Goal: Transaction & Acquisition: Subscribe to service/newsletter

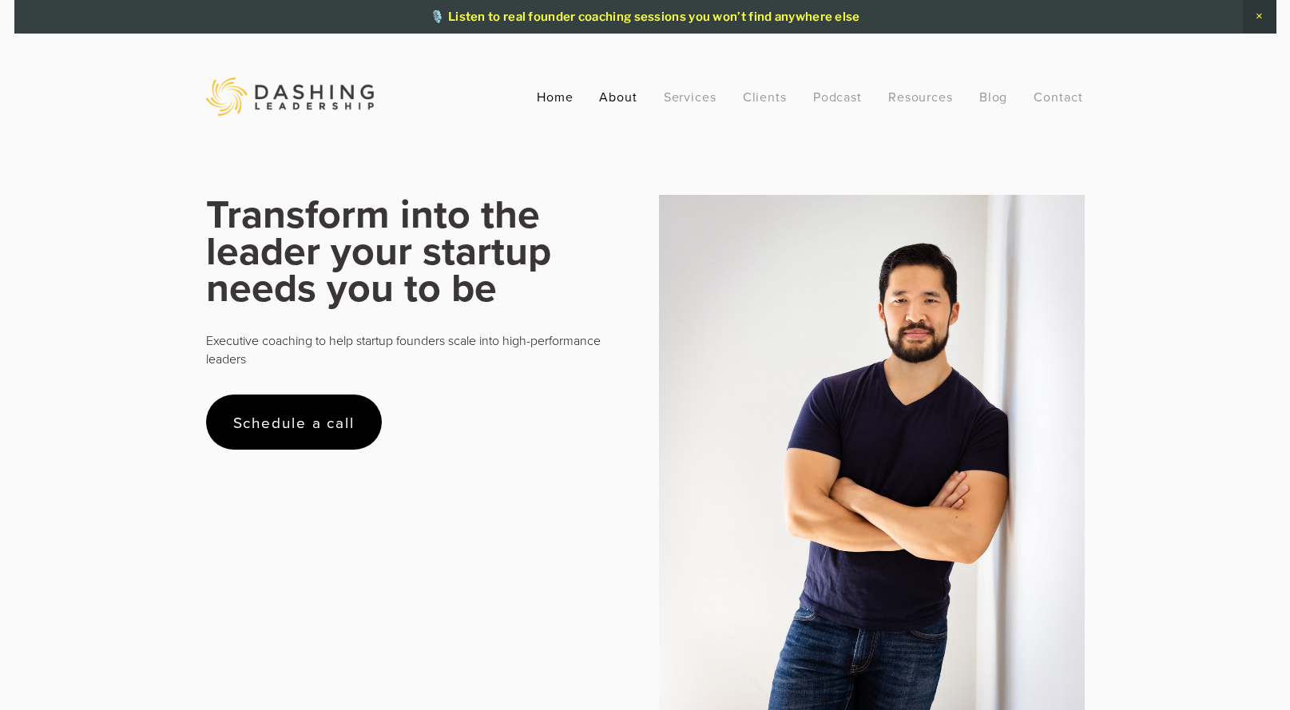
click at [608, 95] on link "About" at bounding box center [618, 96] width 38 height 29
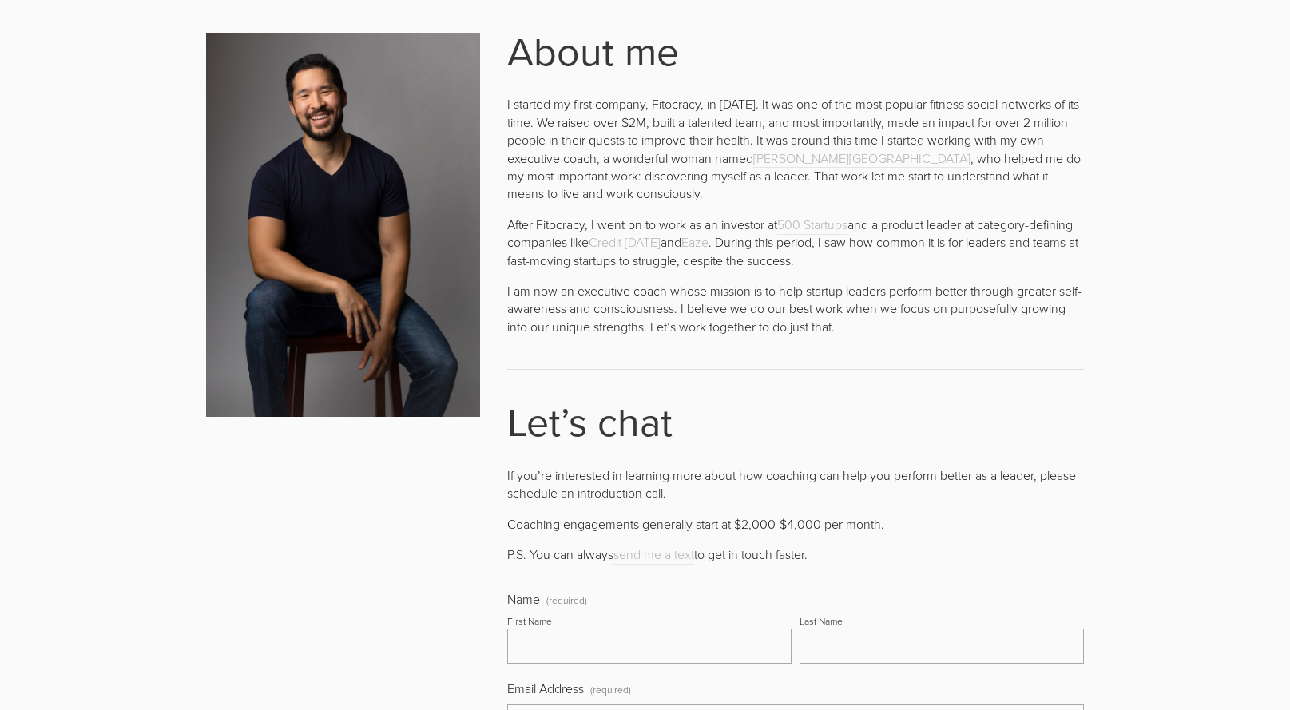
scroll to position [220, 0]
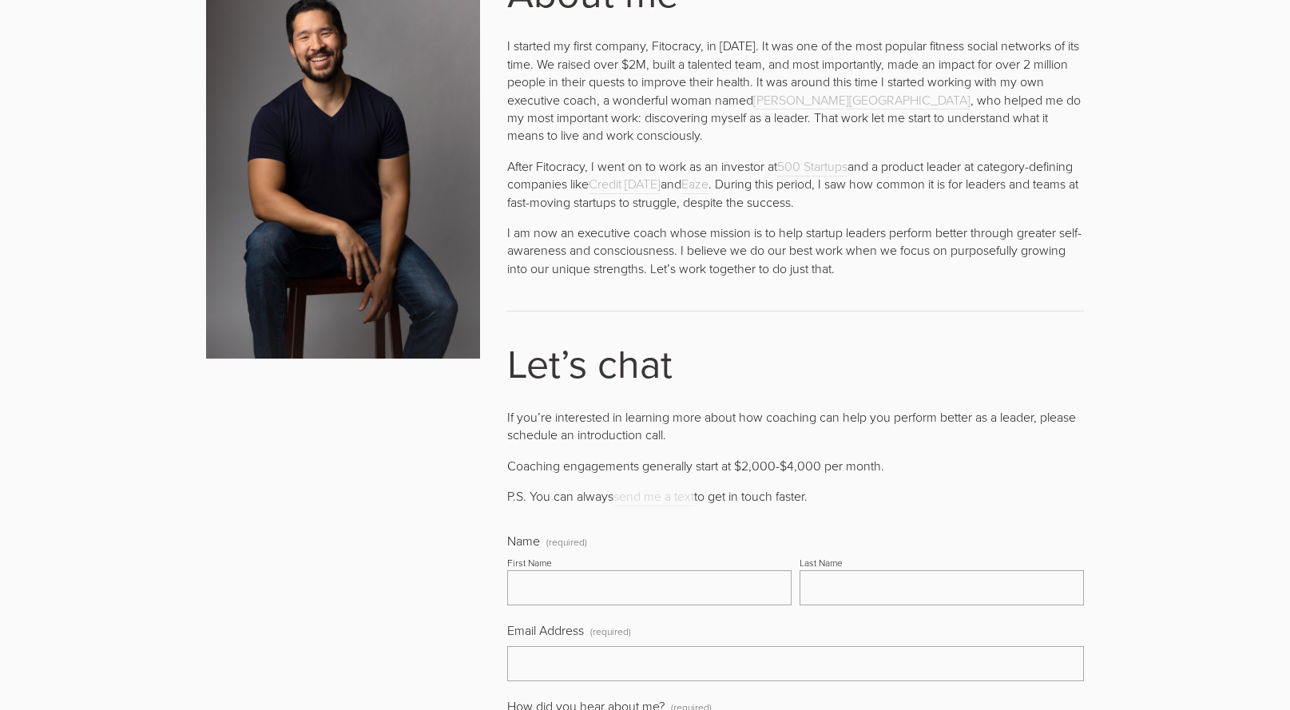
click at [664, 503] on link "send me a text" at bounding box center [653, 496] width 81 height 19
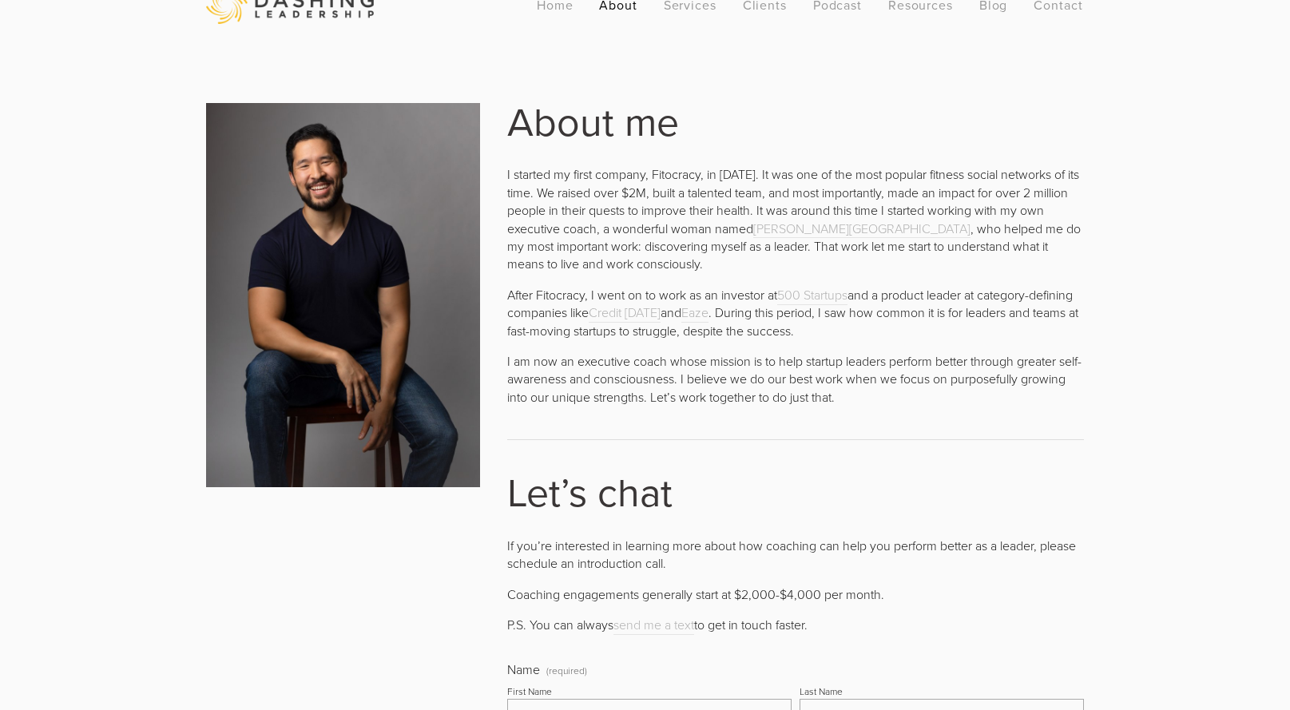
scroll to position [0, 0]
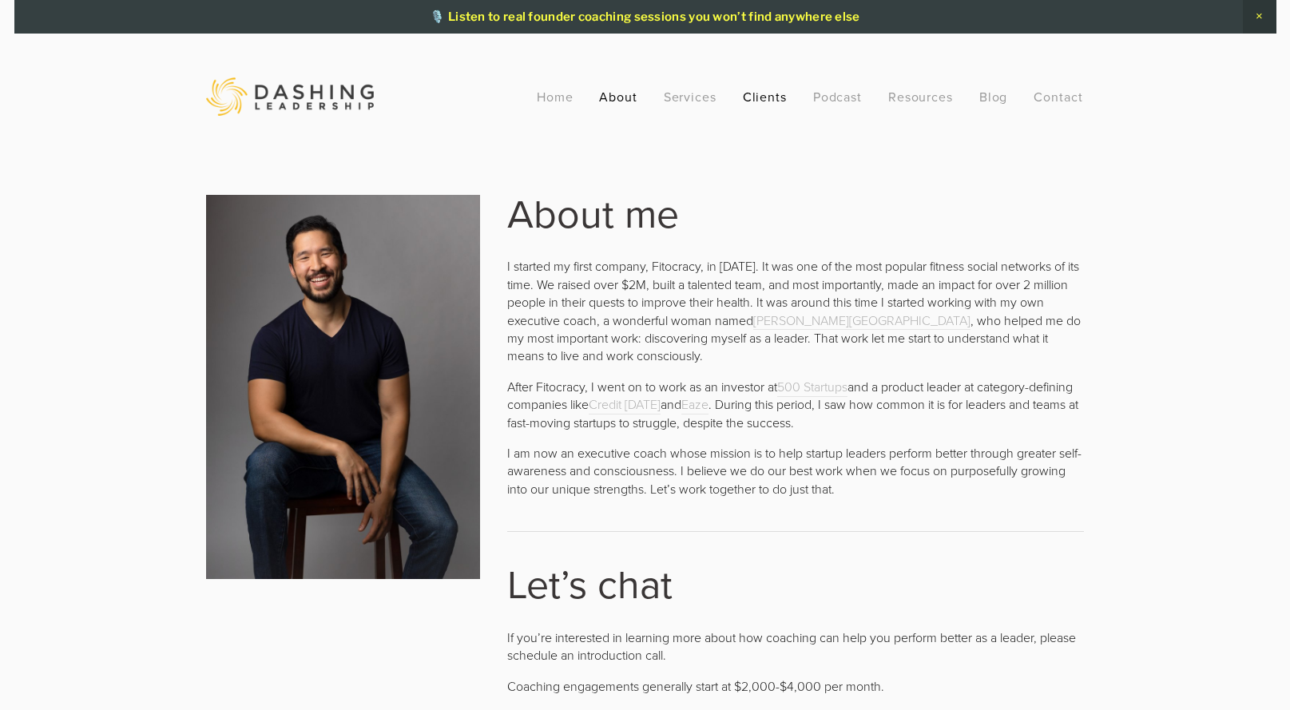
click at [744, 95] on link "Clients" at bounding box center [765, 96] width 45 height 29
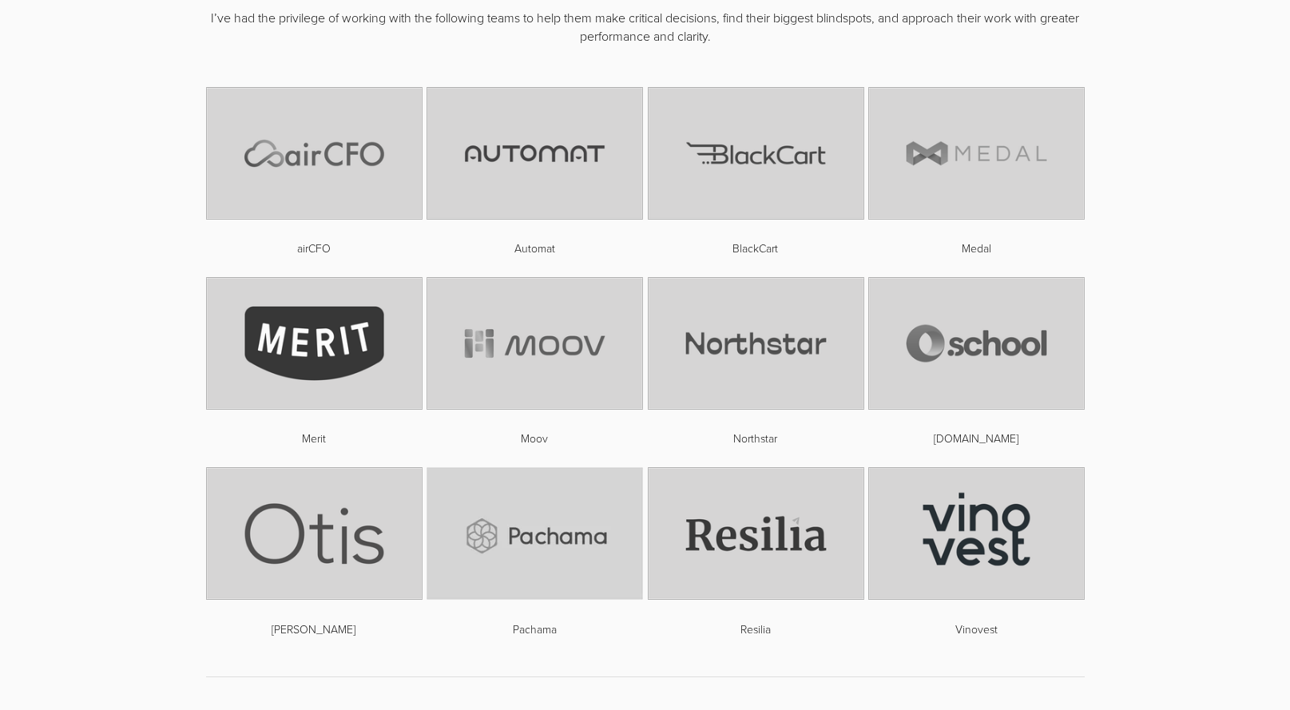
scroll to position [251, 0]
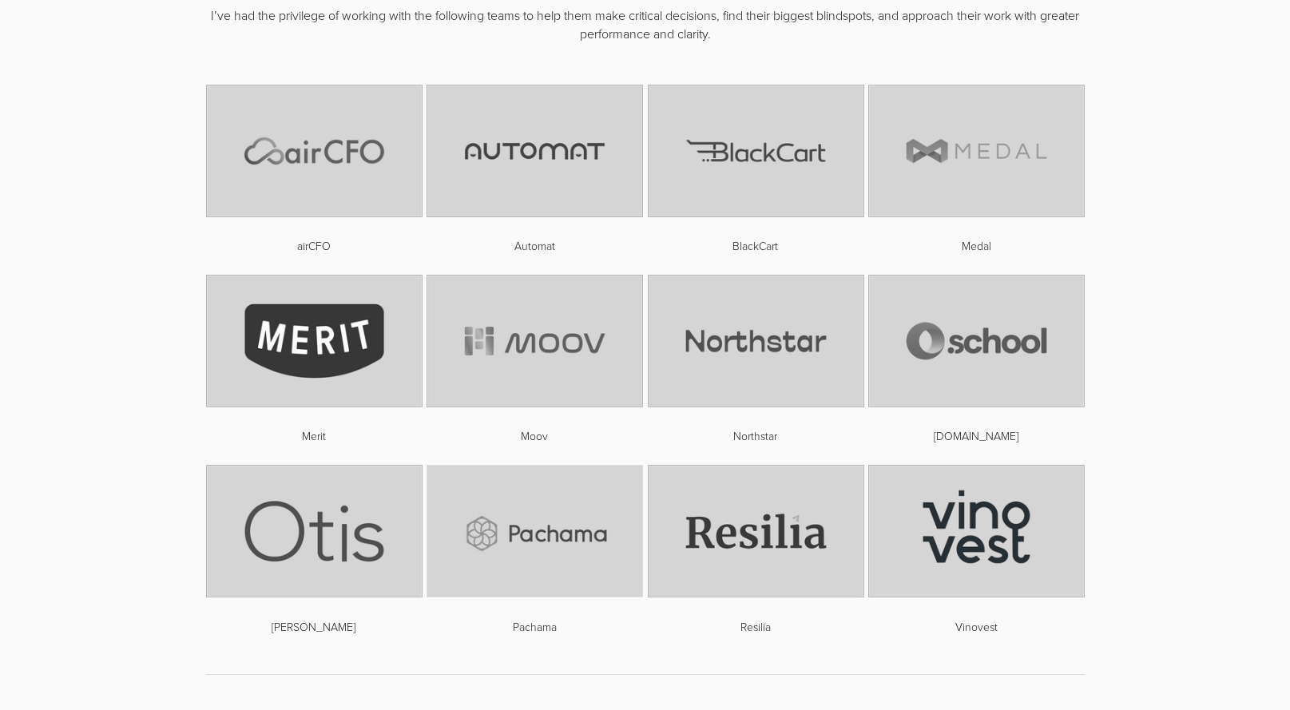
click at [366, 335] on img at bounding box center [314, 341] width 216 height 133
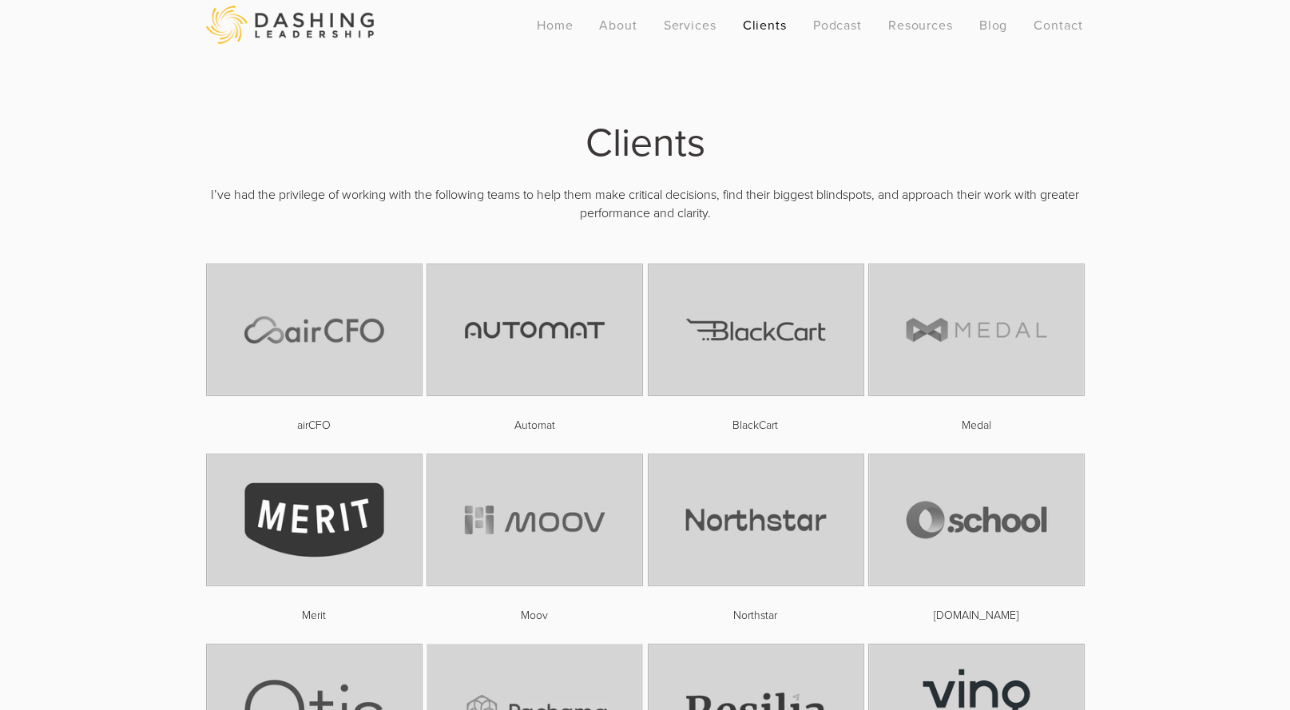
scroll to position [69, 0]
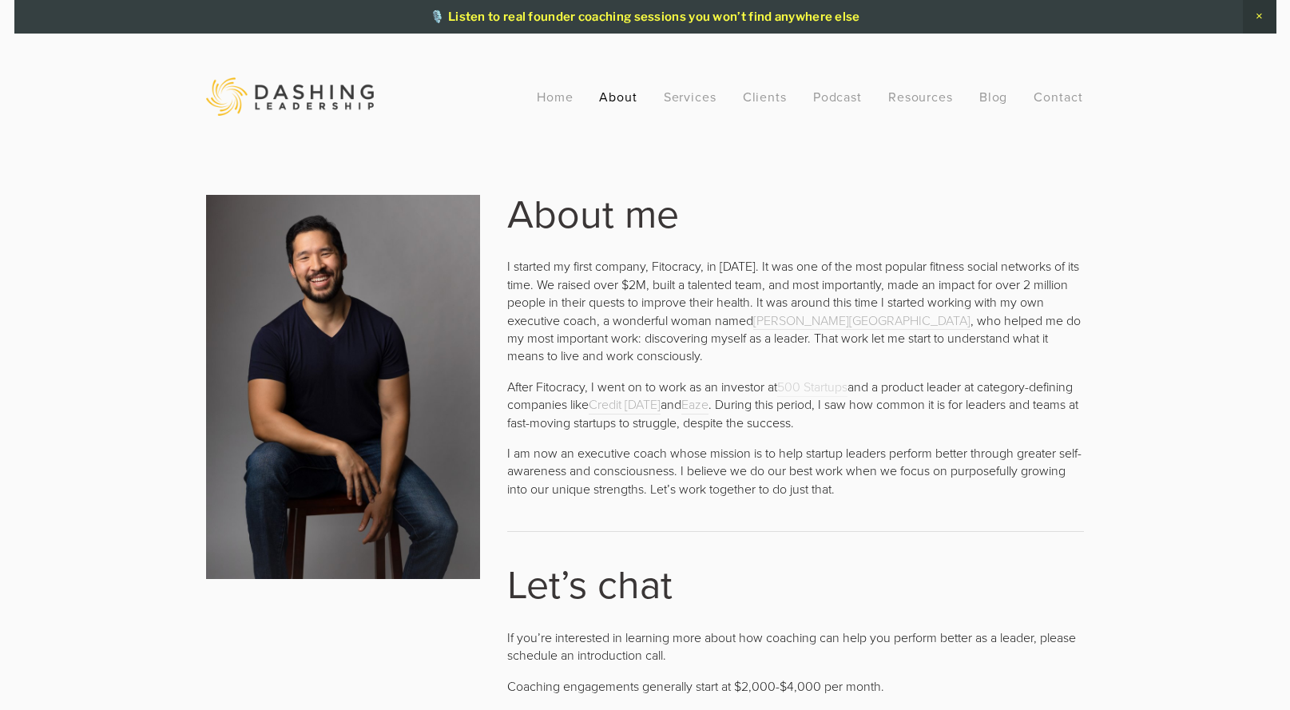
click at [826, 388] on link "500 Startups" at bounding box center [812, 387] width 70 height 19
click at [661, 404] on link "Credit Karma" at bounding box center [625, 404] width 72 height 19
click at [752, 98] on link "Clients" at bounding box center [765, 96] width 45 height 29
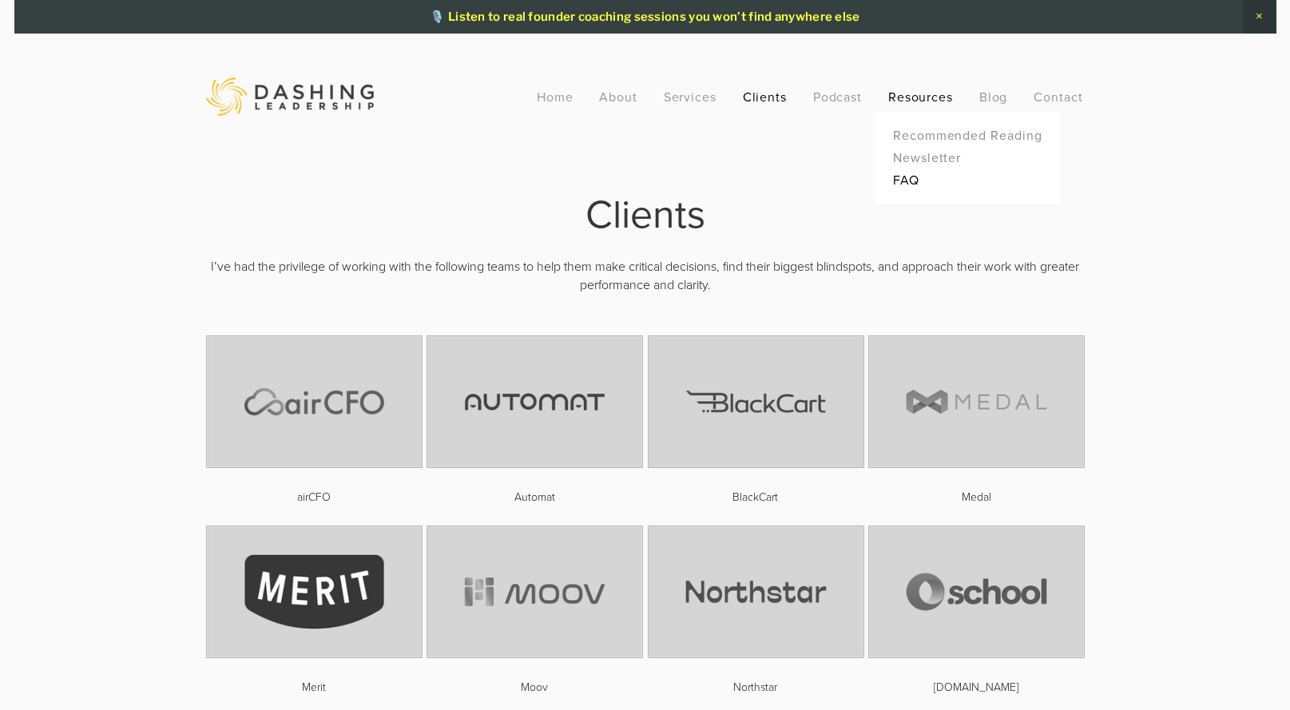
click at [914, 177] on link "FAQ" at bounding box center [967, 180] width 159 height 22
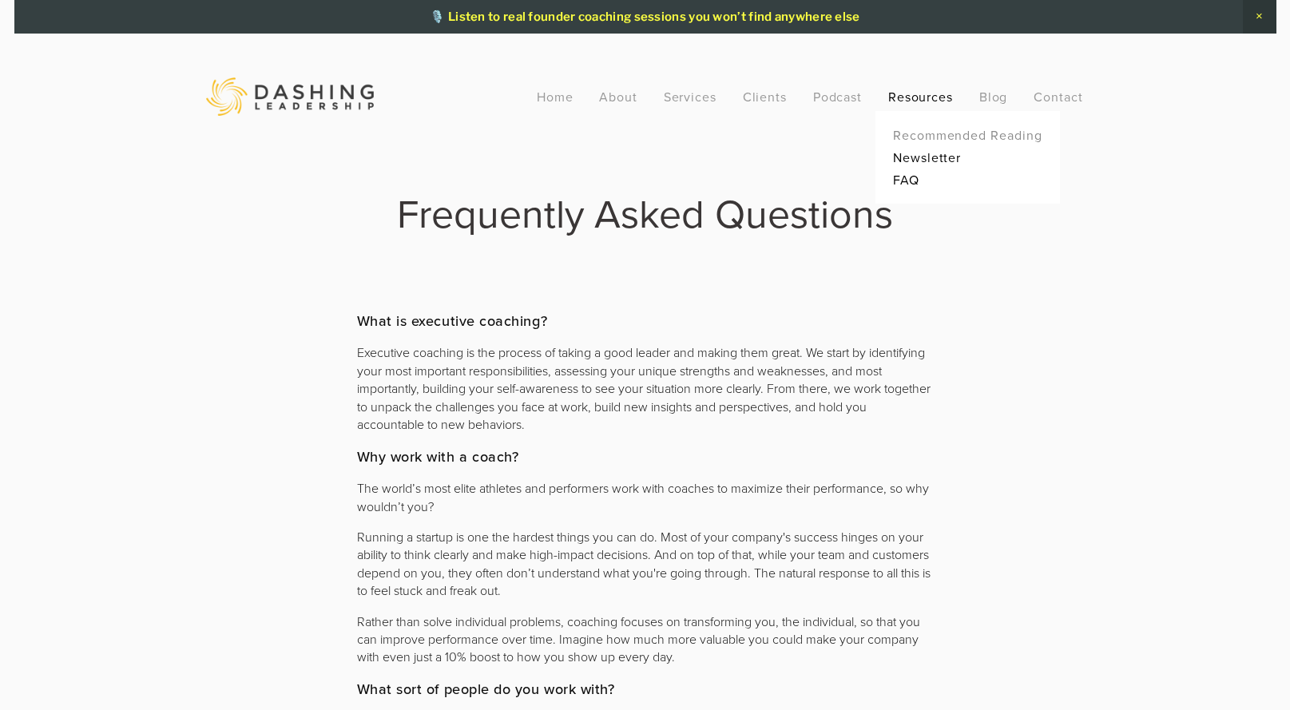
click at [928, 161] on link "Newsletter" at bounding box center [967, 157] width 159 height 22
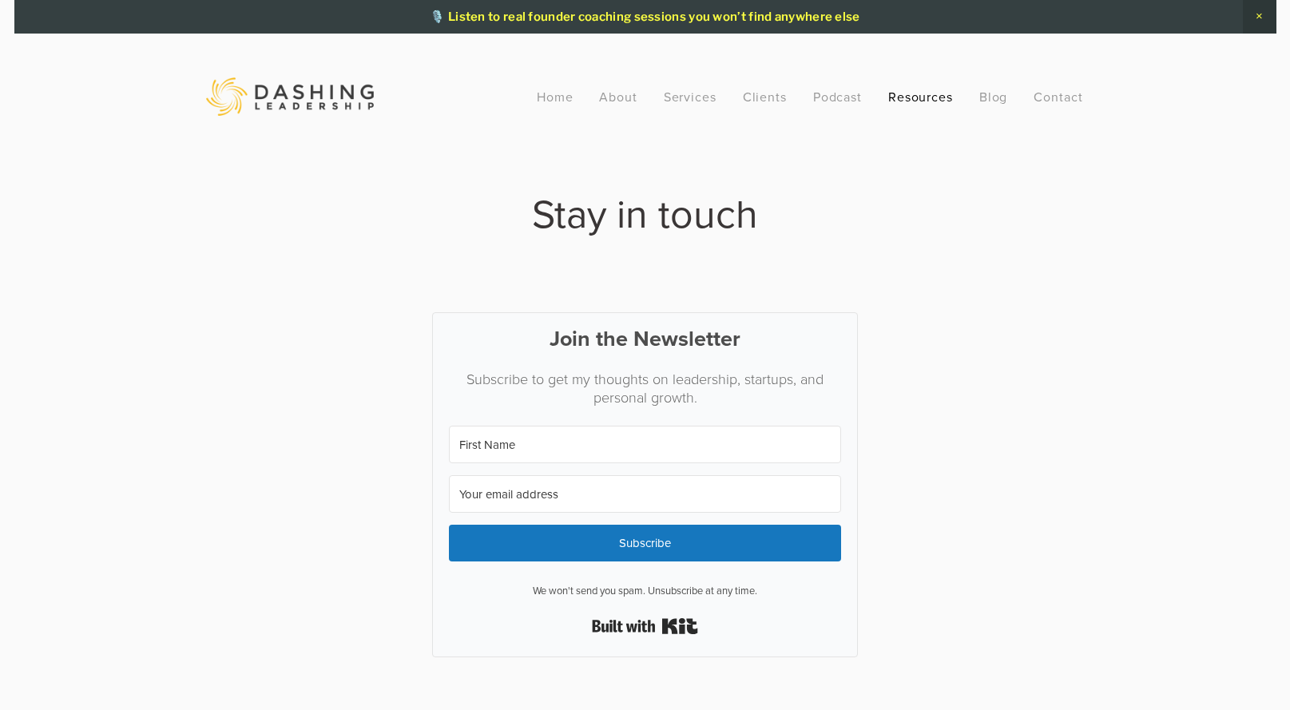
click at [609, 438] on input "First Name" at bounding box center [645, 445] width 392 height 38
type input "[PERSON_NAME]"
type input "[PERSON_NAME][EMAIL_ADDRESS][DOMAIN_NAME]"
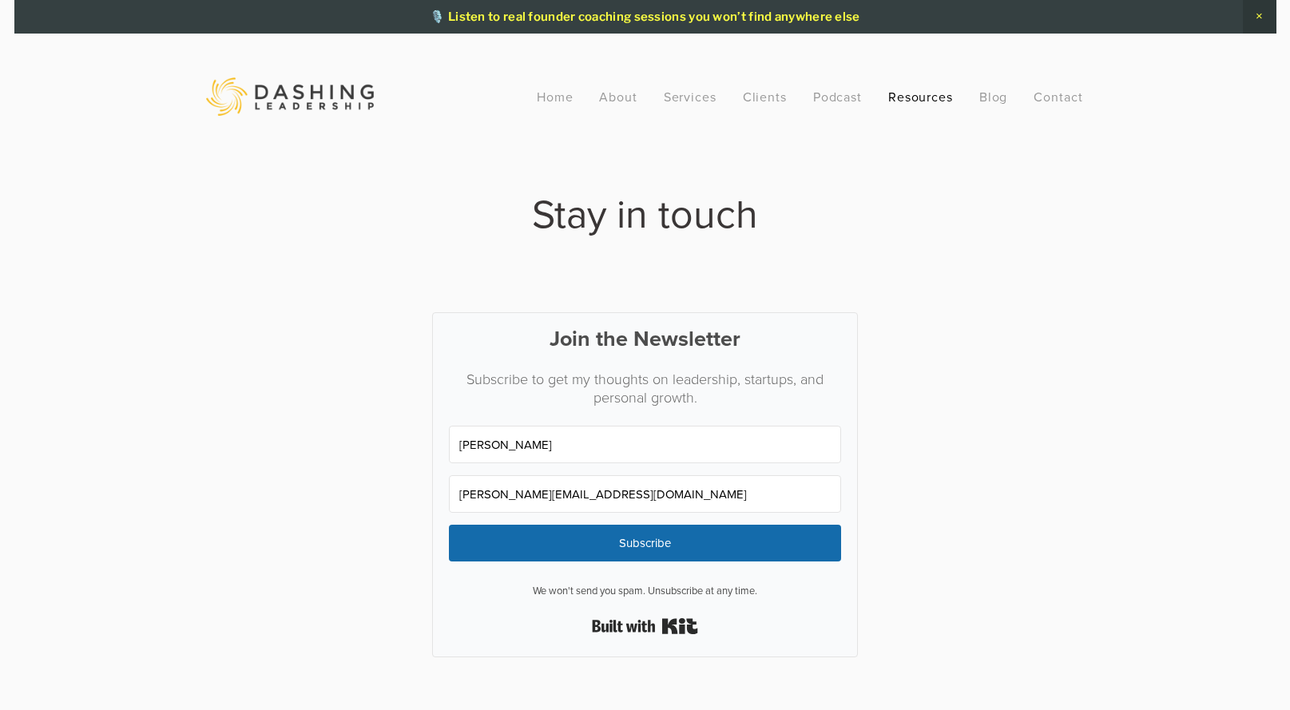
click at [622, 541] on span "Subscribe" at bounding box center [645, 543] width 392 height 37
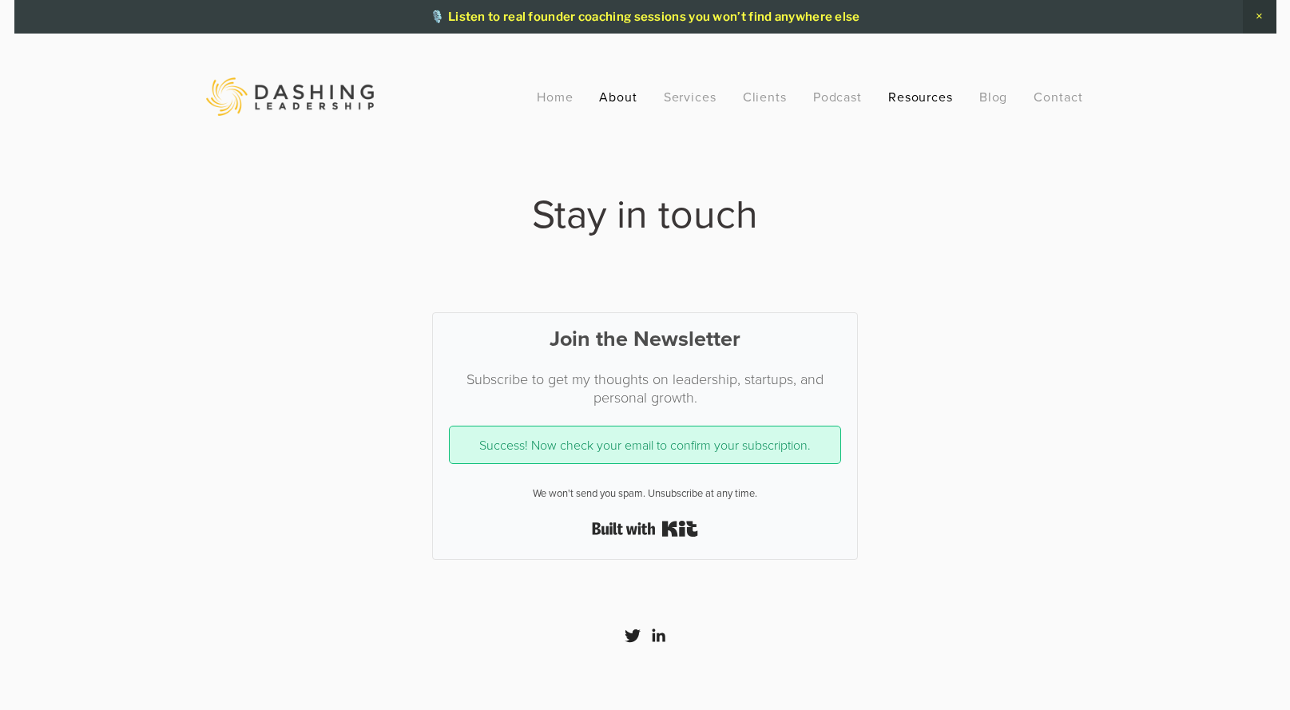
click at [629, 104] on link "About" at bounding box center [618, 96] width 38 height 29
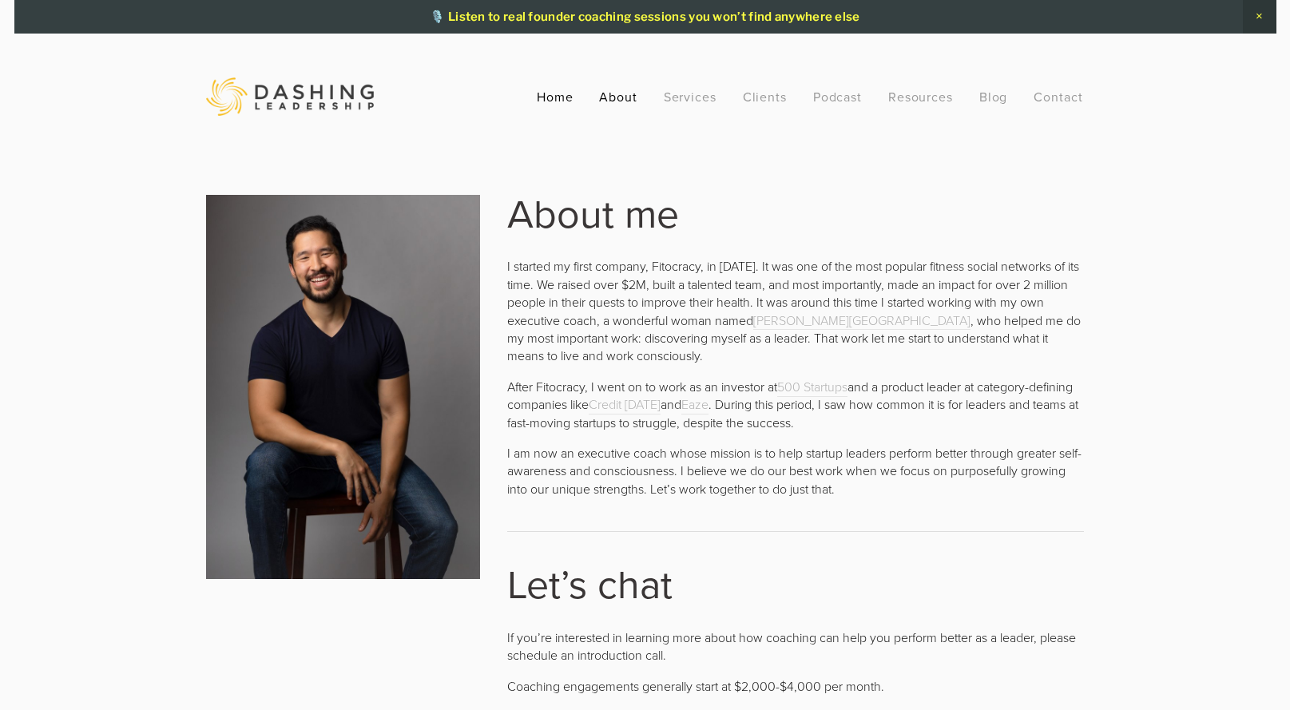
click at [572, 93] on link "Home" at bounding box center [555, 96] width 37 height 29
